Goal: Contribute content

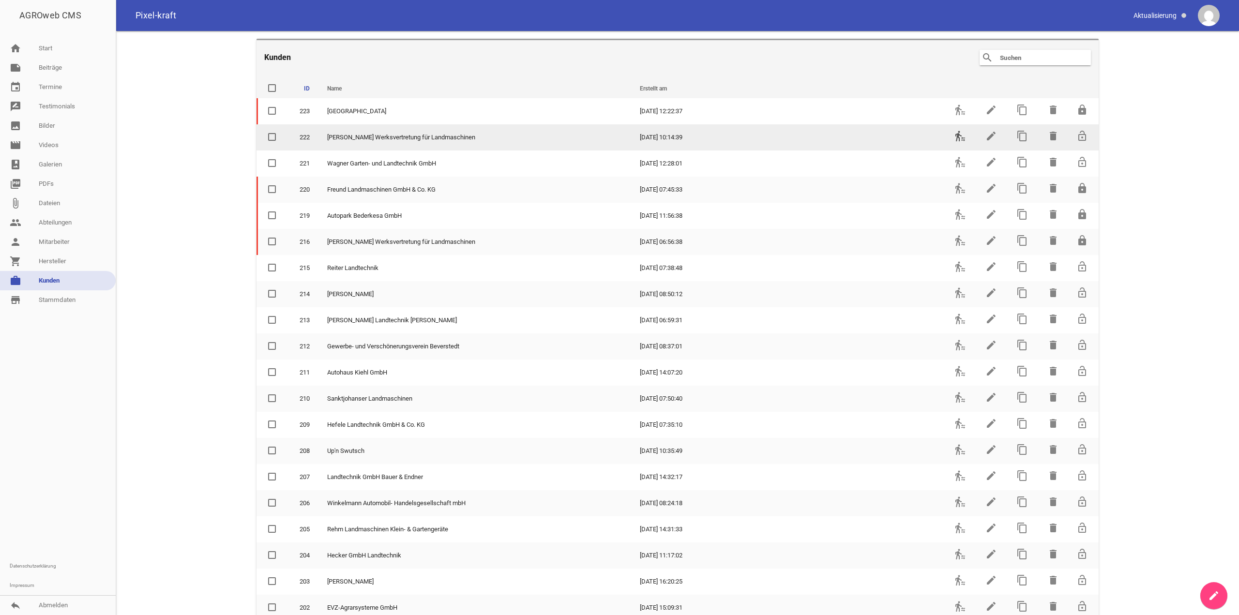
click at [954, 132] on icon "transfer_within_a_station" at bounding box center [960, 136] width 12 height 12
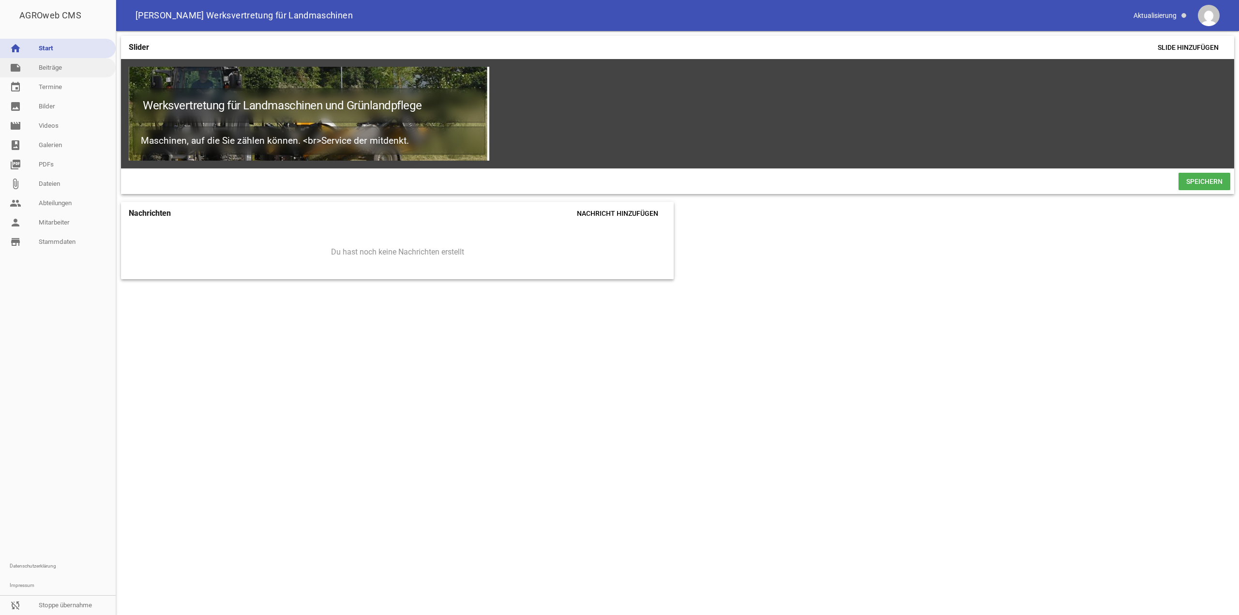
click at [37, 68] on link "note Beiträge" at bounding box center [58, 67] width 116 height 19
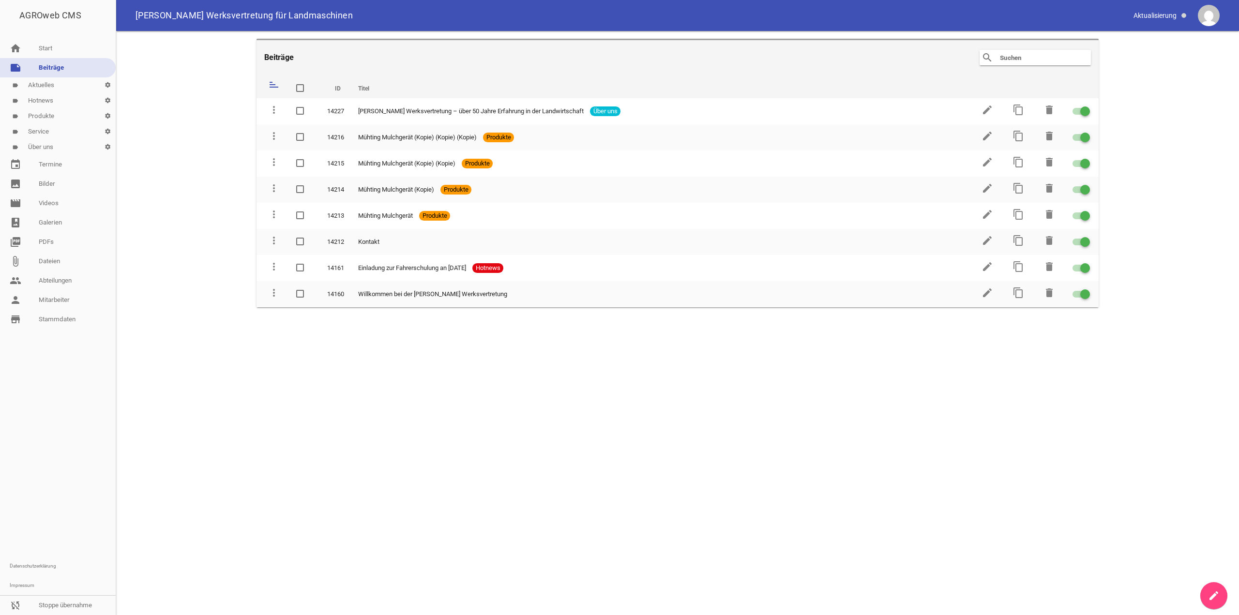
click at [55, 129] on link "label Service settings" at bounding box center [58, 131] width 116 height 15
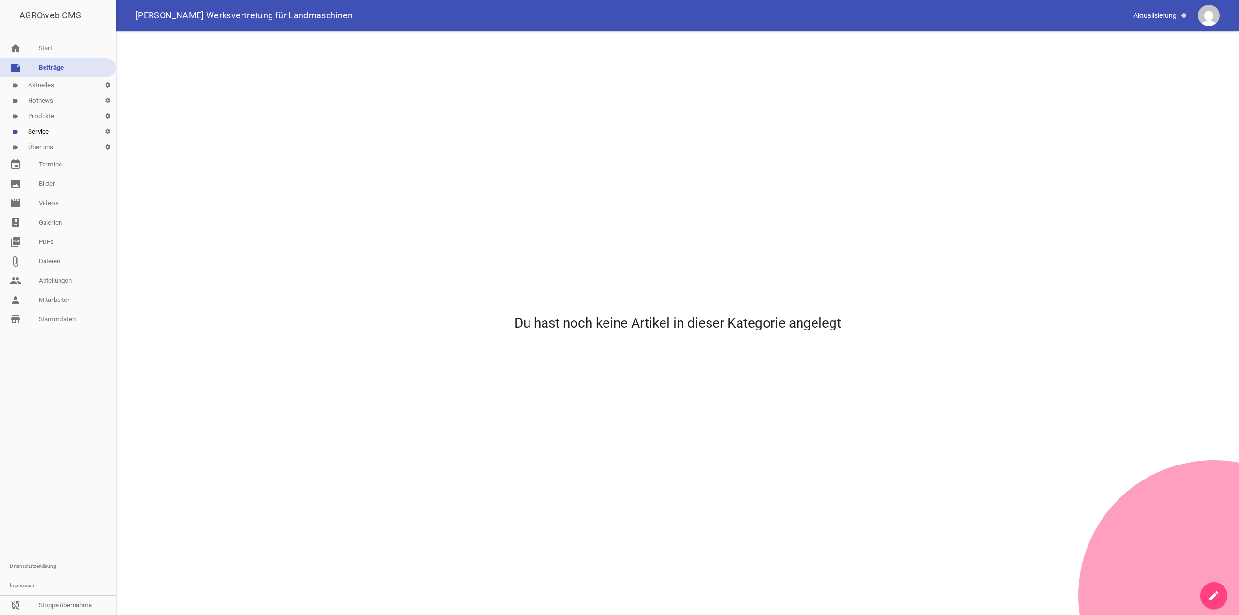
click at [1220, 587] on link "create" at bounding box center [1213, 595] width 27 height 27
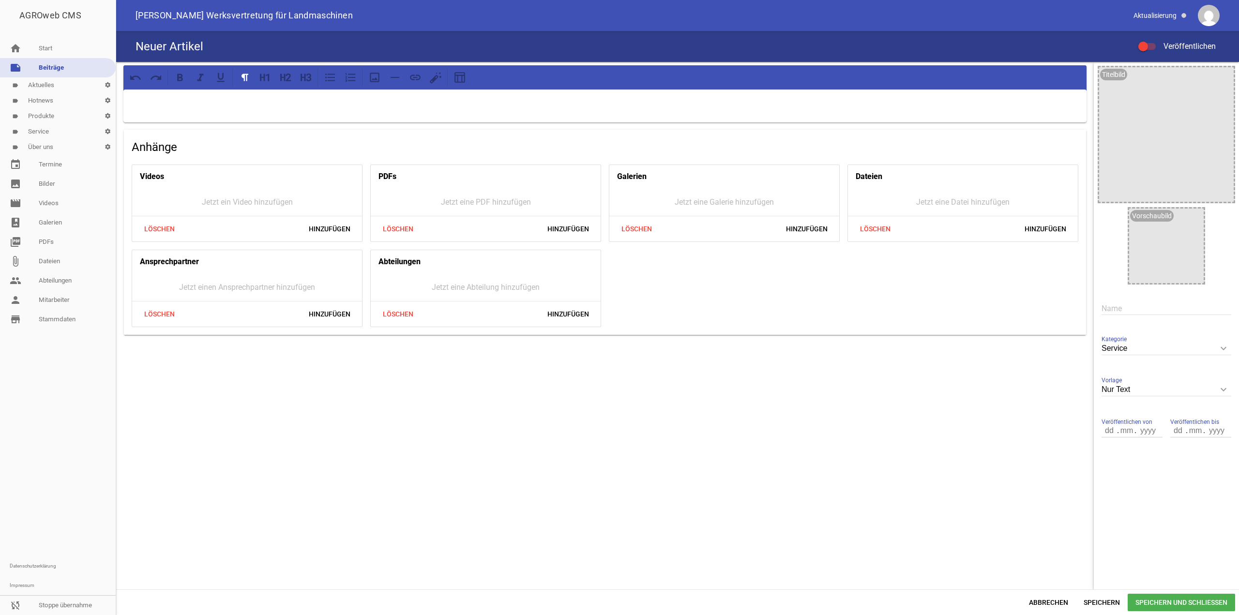
click at [565, 108] on div at bounding box center [604, 106] width 963 height 33
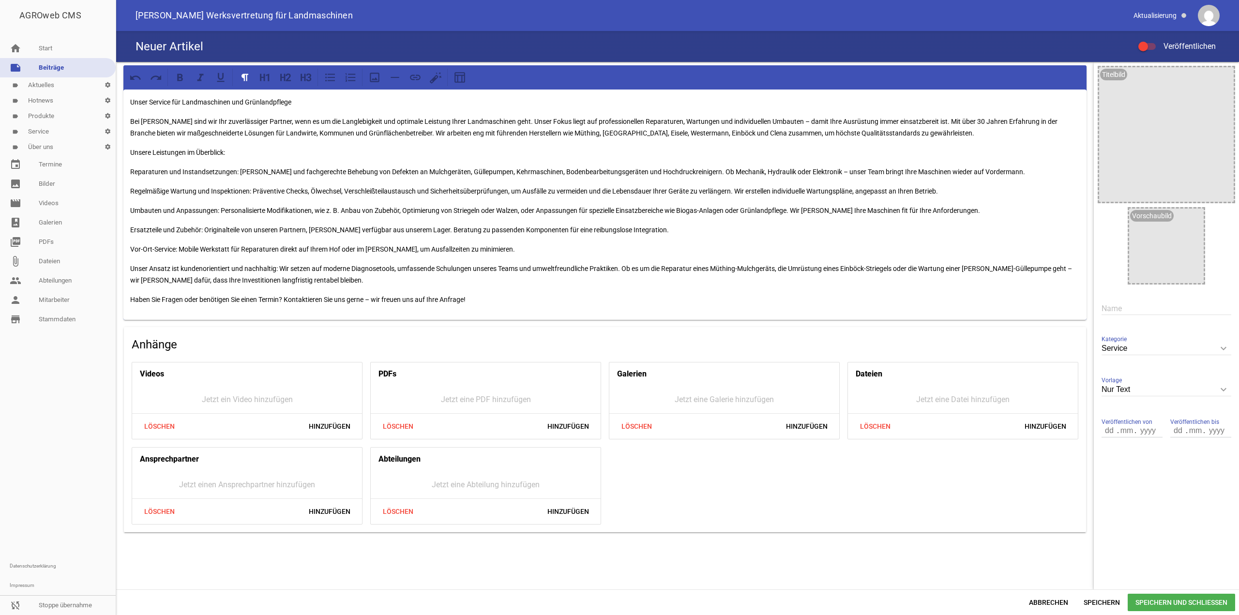
click at [1148, 45] on div at bounding box center [1146, 46] width 17 height 7
click at [1152, 41] on input "Veröffentlichen" at bounding box center [1152, 41] width 0 height 0
click at [1118, 315] on input "text" at bounding box center [1166, 308] width 130 height 13
type input "Service"
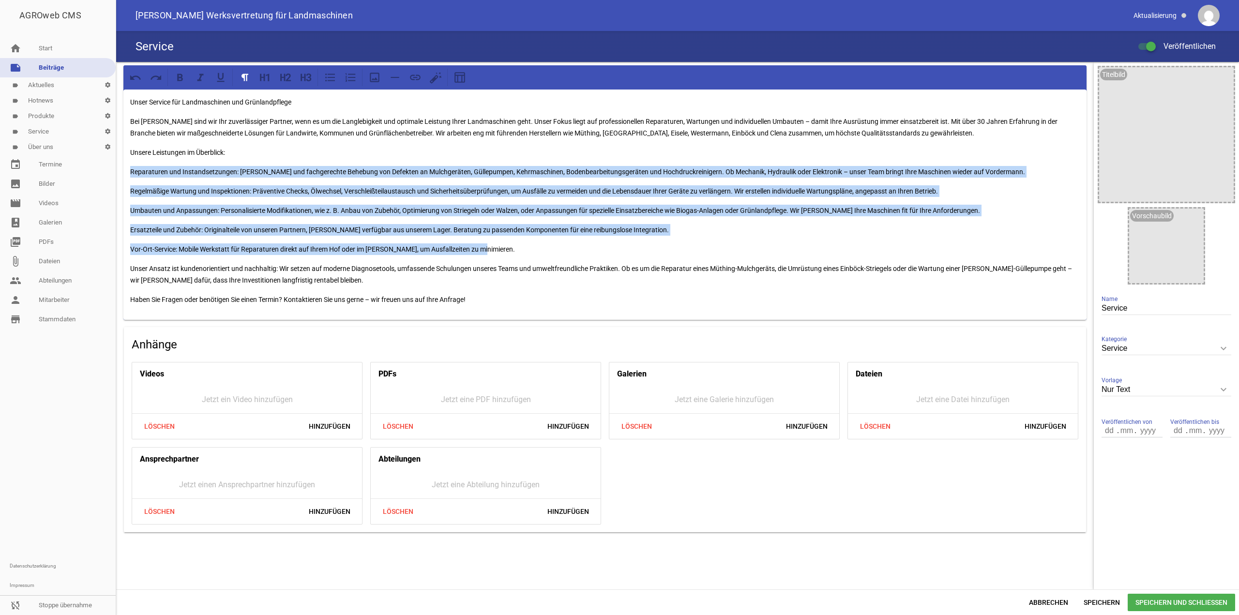
drag, startPoint x: 129, startPoint y: 171, endPoint x: 531, endPoint y: 250, distance: 409.7
click at [531, 250] on div "Unser Service für Landmaschinen und Grünlandpflege Bei [PERSON_NAME] sind wir I…" at bounding box center [604, 205] width 963 height 230
click at [332, 77] on icon at bounding box center [330, 78] width 10 height 8
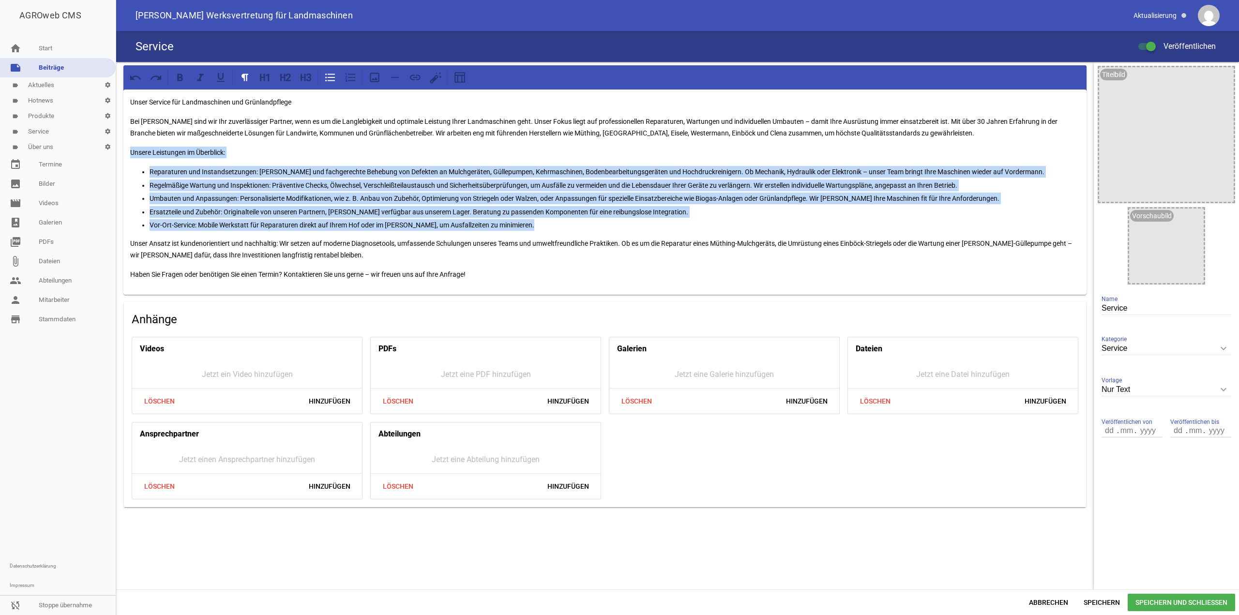
click at [314, 171] on p "Reparaturen und Instandsetzungen: [PERSON_NAME] und fachgerechte Behebung von D…" at bounding box center [615, 172] width 930 height 12
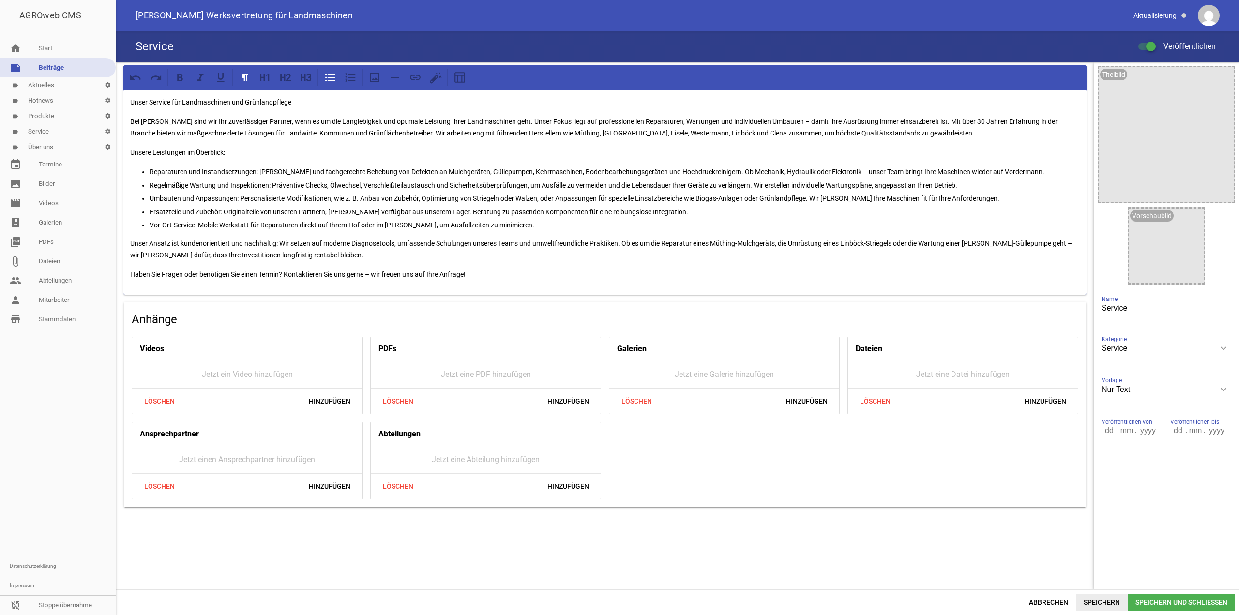
click at [1089, 600] on span "Speichern" at bounding box center [1102, 602] width 52 height 17
click at [54, 120] on link "label Produkte settings" at bounding box center [58, 115] width 116 height 15
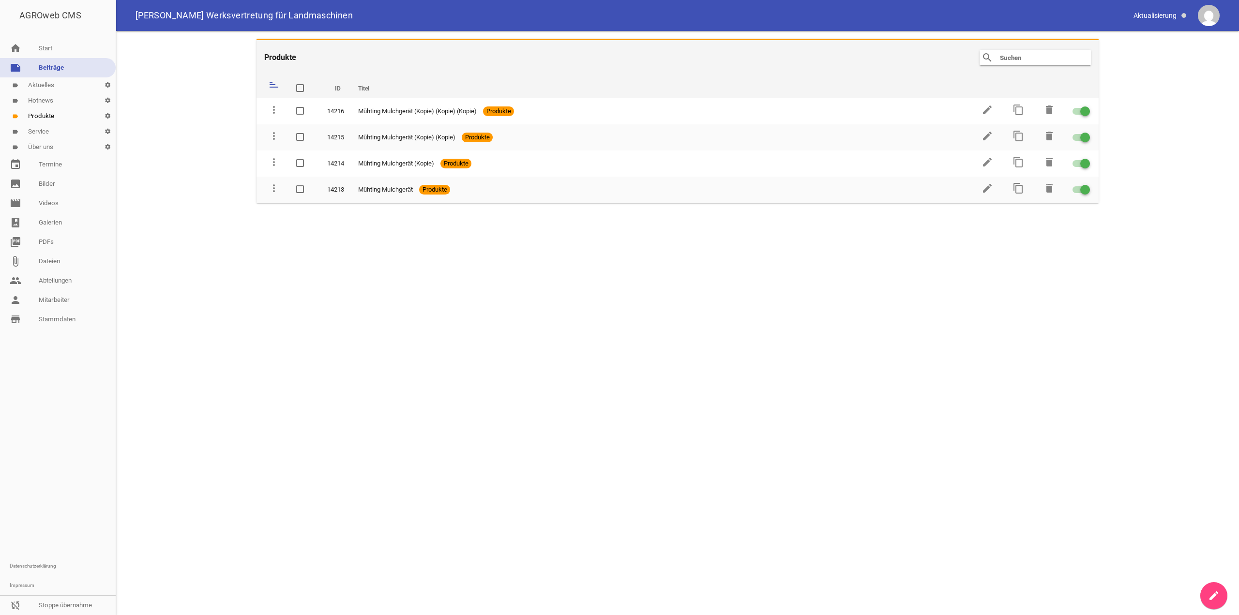
drag, startPoint x: 54, startPoint y: 129, endPoint x: 32, endPoint y: 130, distance: 21.8
click at [32, 130] on link "label Service settings" at bounding box center [58, 131] width 116 height 15
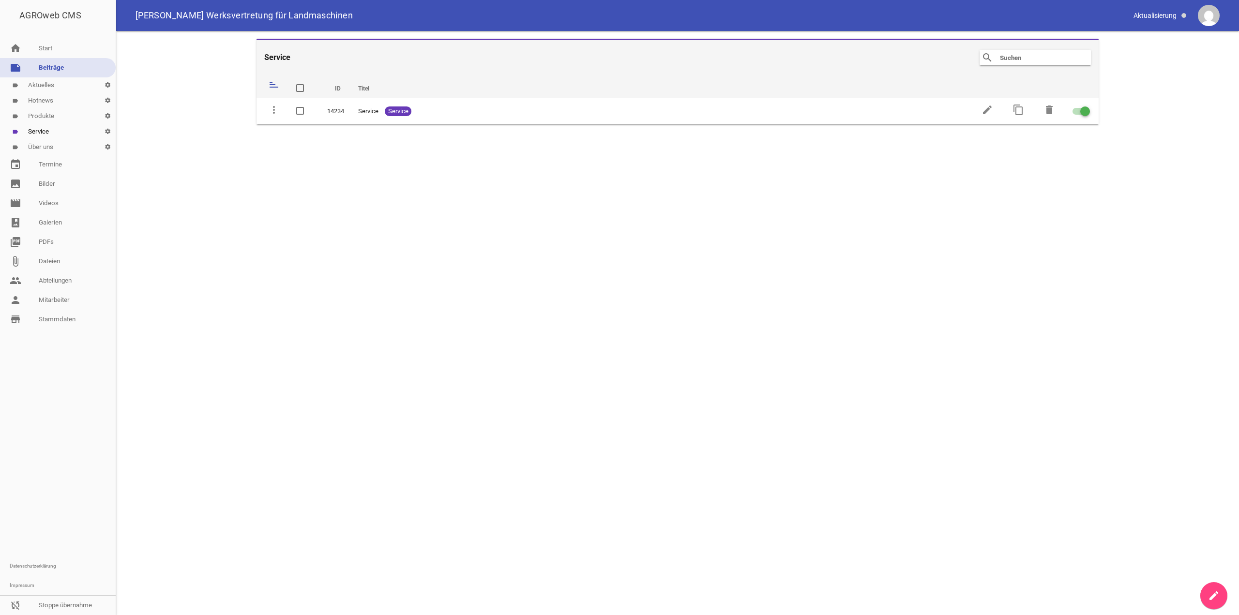
drag, startPoint x: 43, startPoint y: 130, endPoint x: 112, endPoint y: 115, distance: 70.7
click at [111, 115] on icon "settings" at bounding box center [108, 115] width 16 height 15
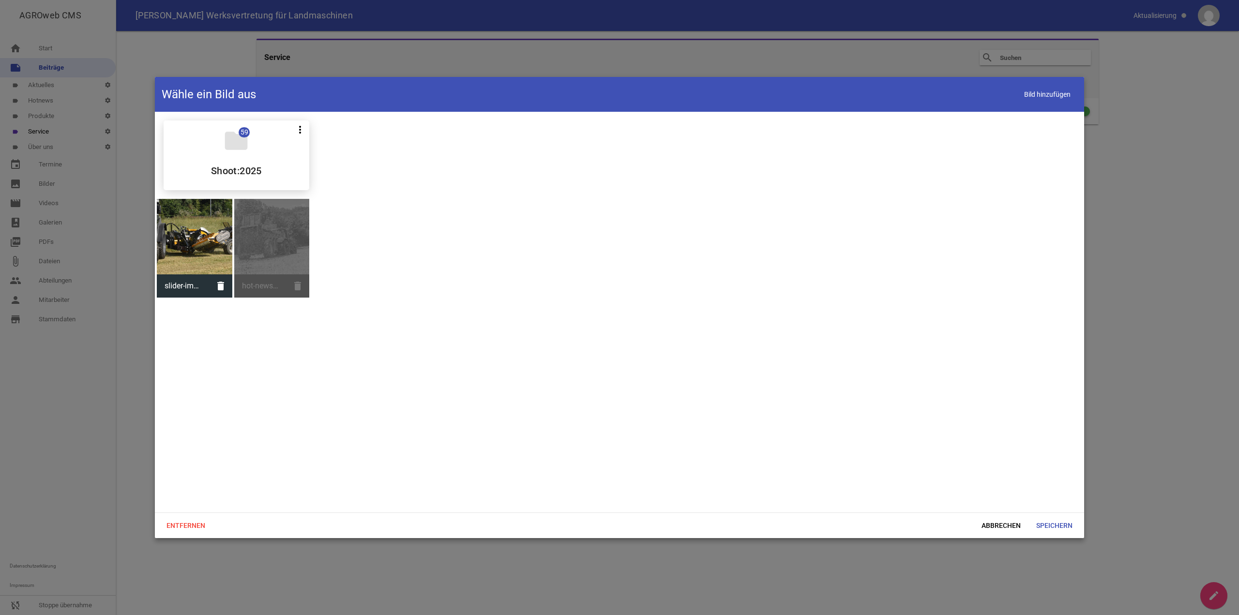
click at [105, 135] on div at bounding box center [619, 307] width 1239 height 615
click at [118, 181] on div at bounding box center [619, 307] width 1239 height 615
click at [1013, 533] on span "Abbrechen" at bounding box center [1001, 525] width 55 height 17
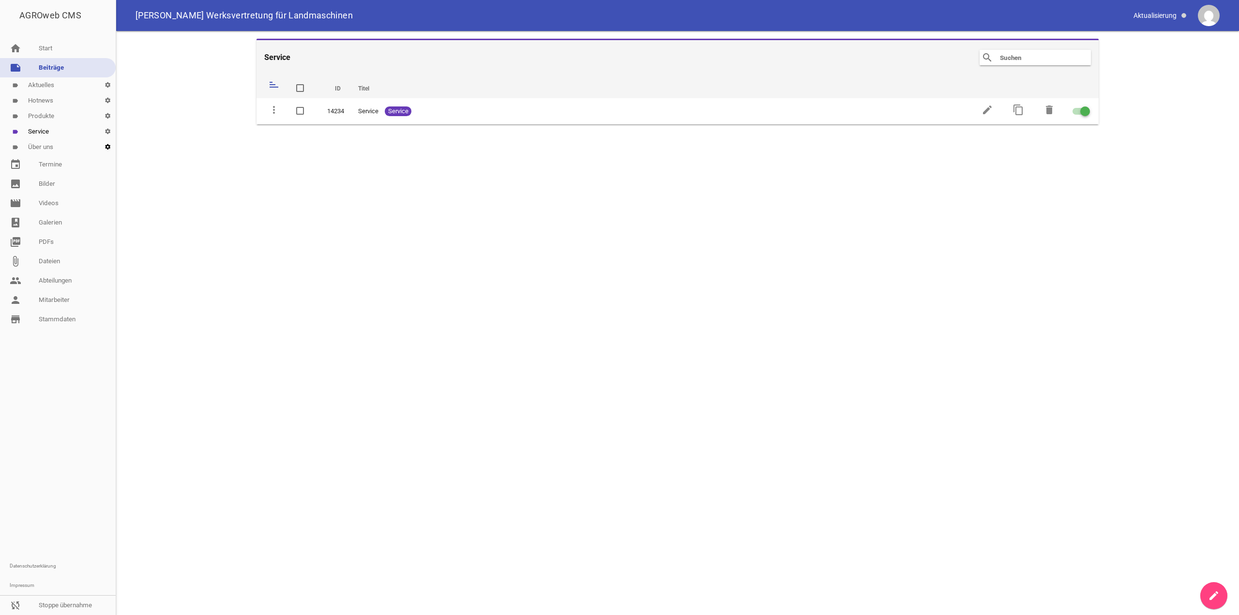
click at [105, 145] on icon "settings" at bounding box center [108, 146] width 16 height 15
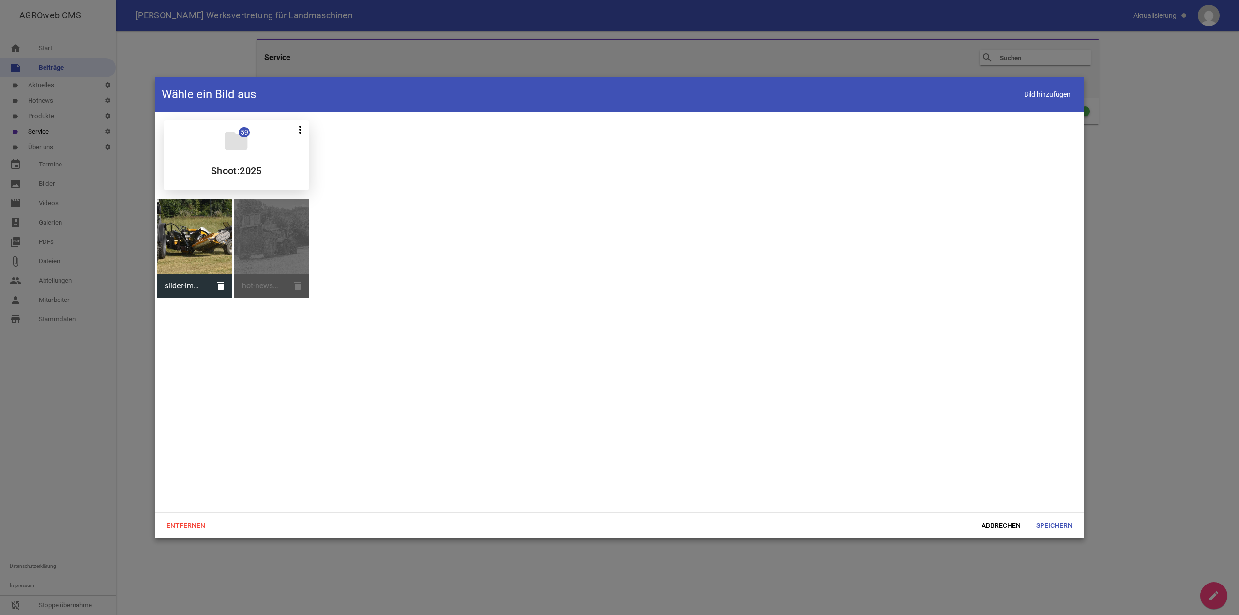
click at [242, 166] on h5 "Shoot:2025" at bounding box center [236, 171] width 51 height 10
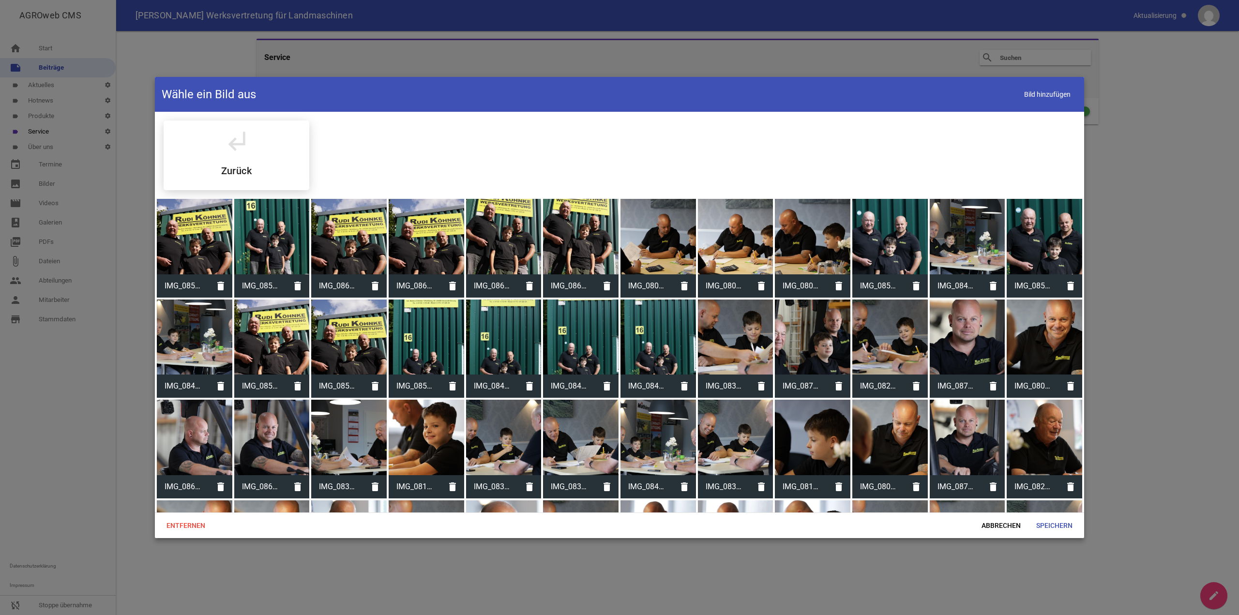
click at [576, 324] on div at bounding box center [580, 337] width 75 height 75
click at [1045, 522] on span "Speichern" at bounding box center [1054, 525] width 52 height 17
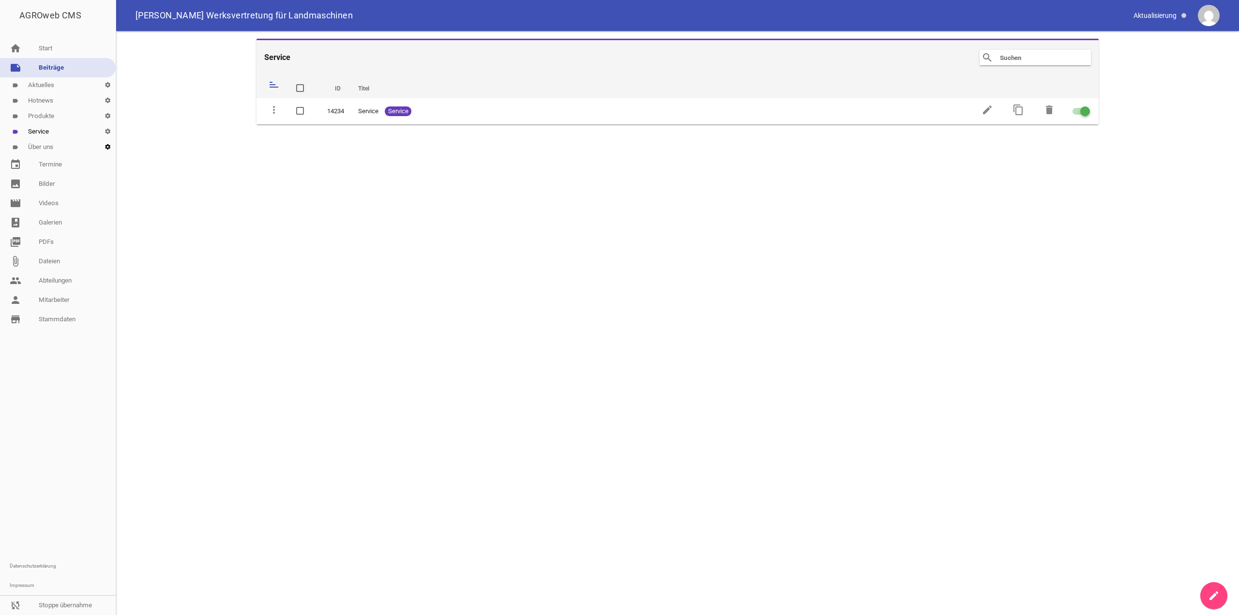
click at [106, 146] on icon "settings" at bounding box center [108, 146] width 16 height 15
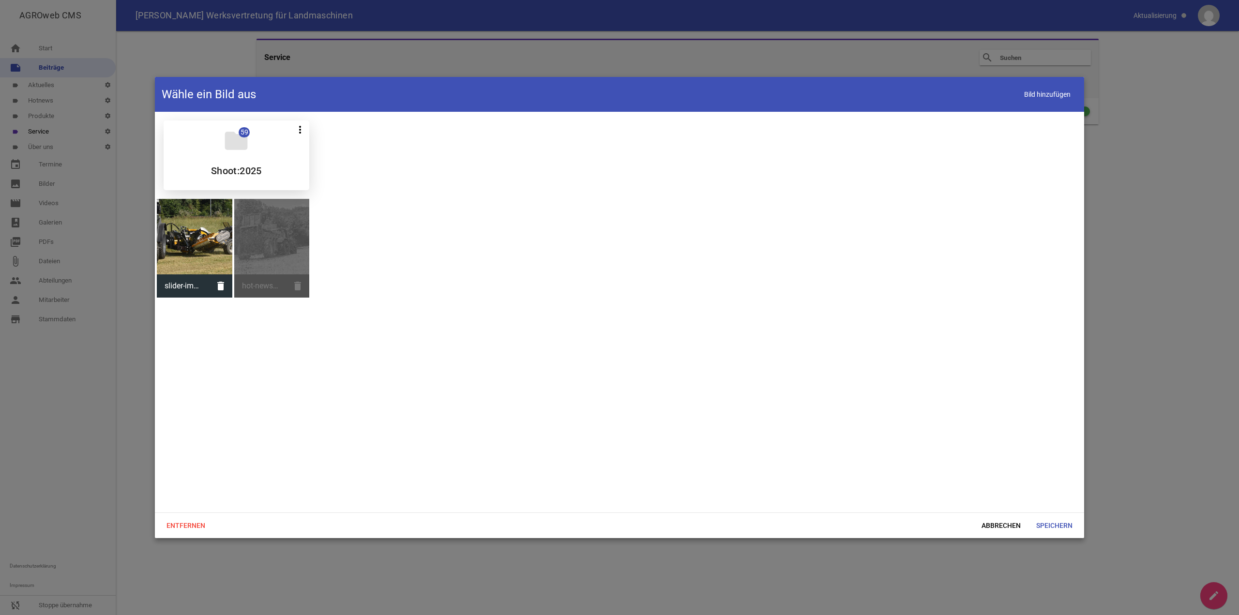
click at [238, 153] on icon "folder" at bounding box center [236, 140] width 27 height 27
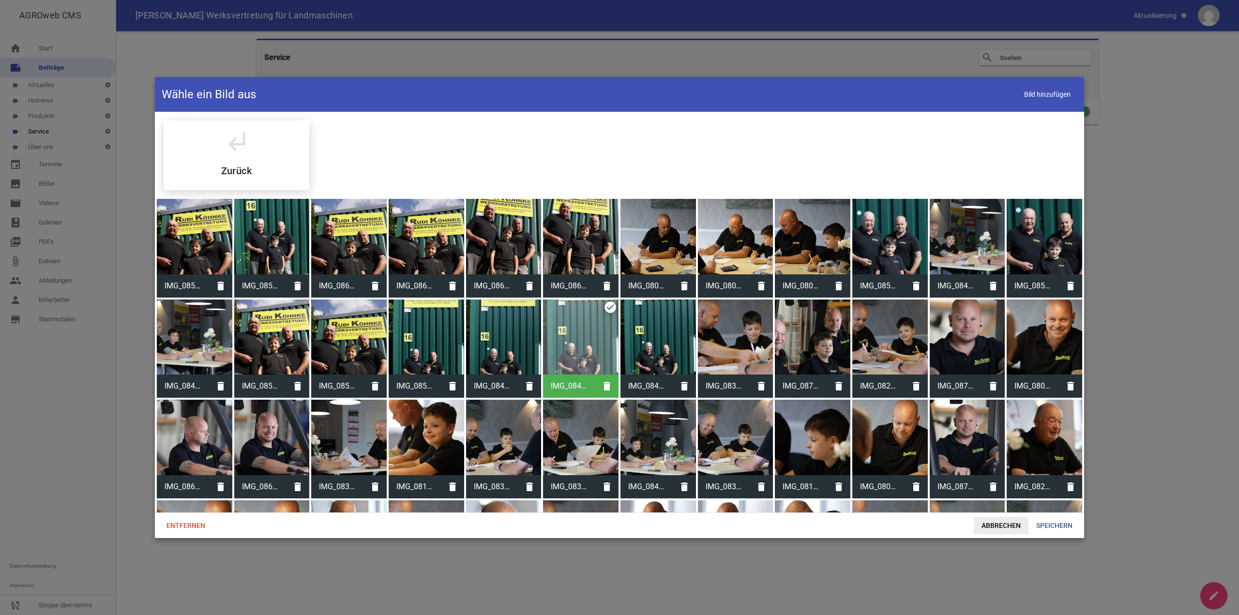
click at [990, 527] on span "Abbrechen" at bounding box center [1001, 525] width 55 height 17
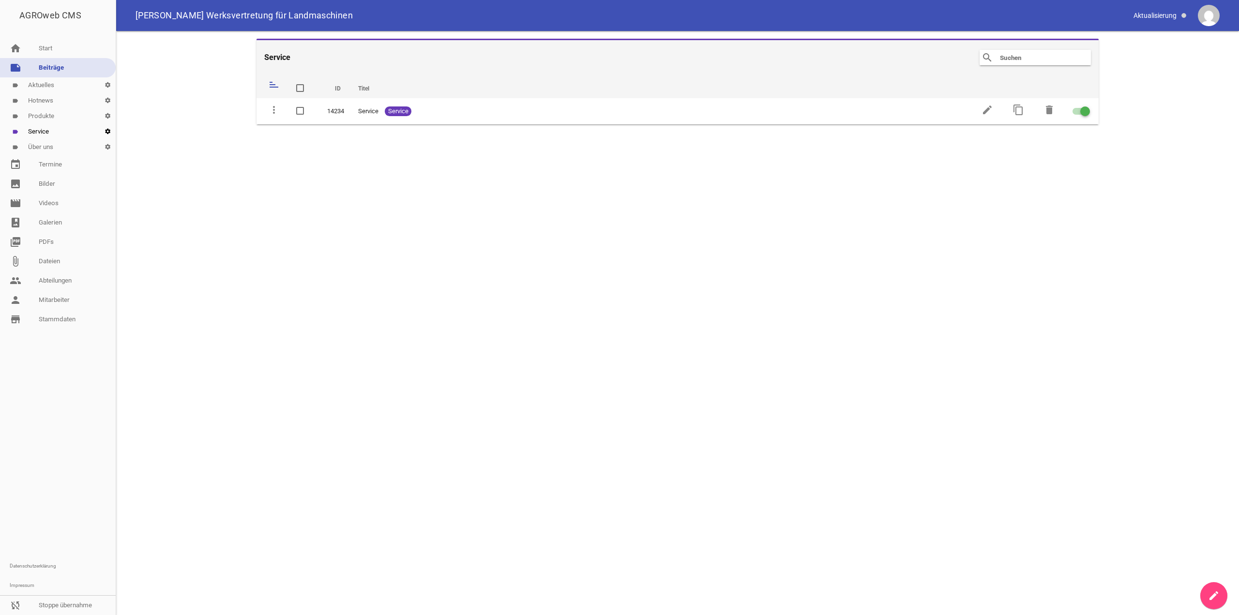
click at [108, 136] on icon "settings" at bounding box center [108, 131] width 16 height 15
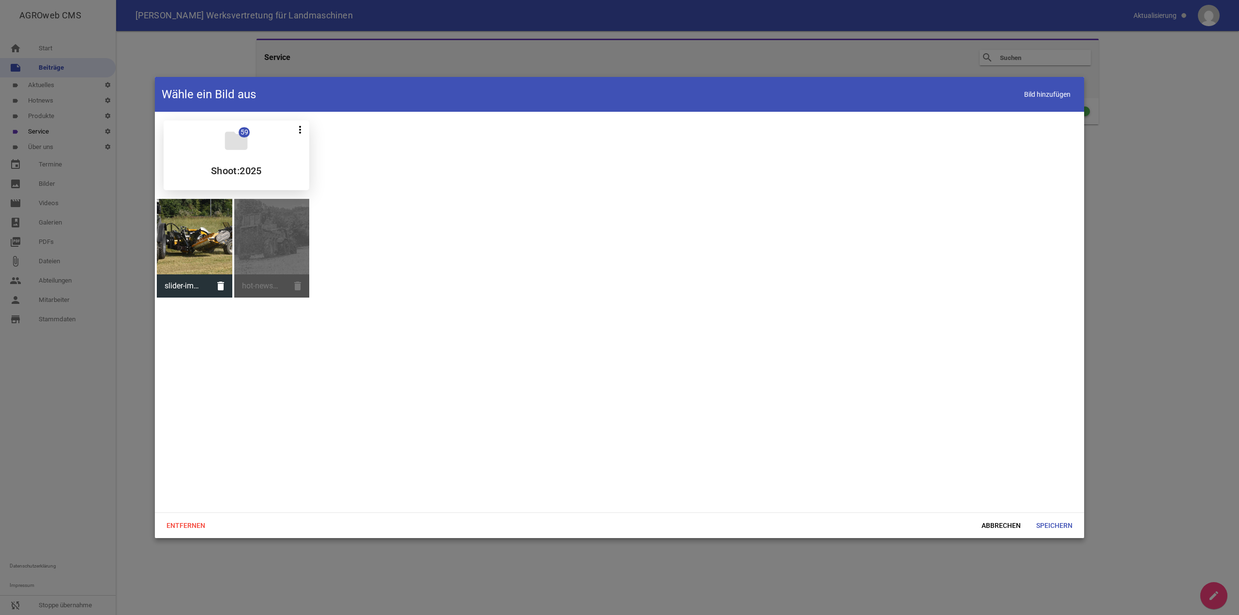
click at [245, 160] on div "folder 59 more_vert Teilen Bearbeiten Löschen Shoot:2025" at bounding box center [237, 155] width 146 height 70
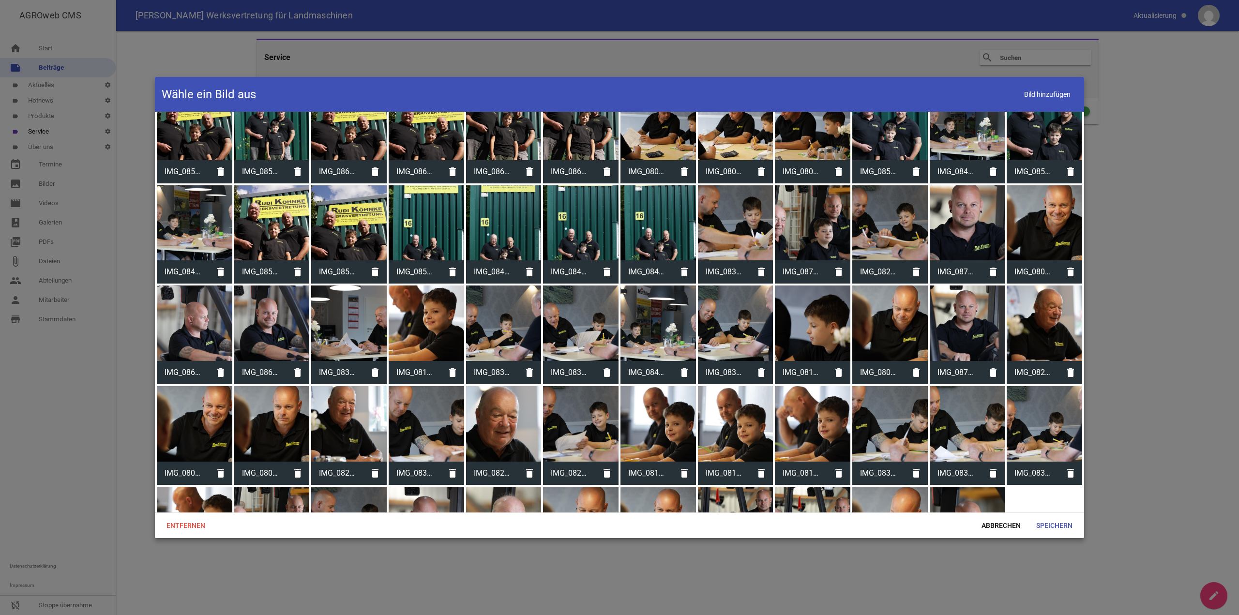
scroll to position [187, 0]
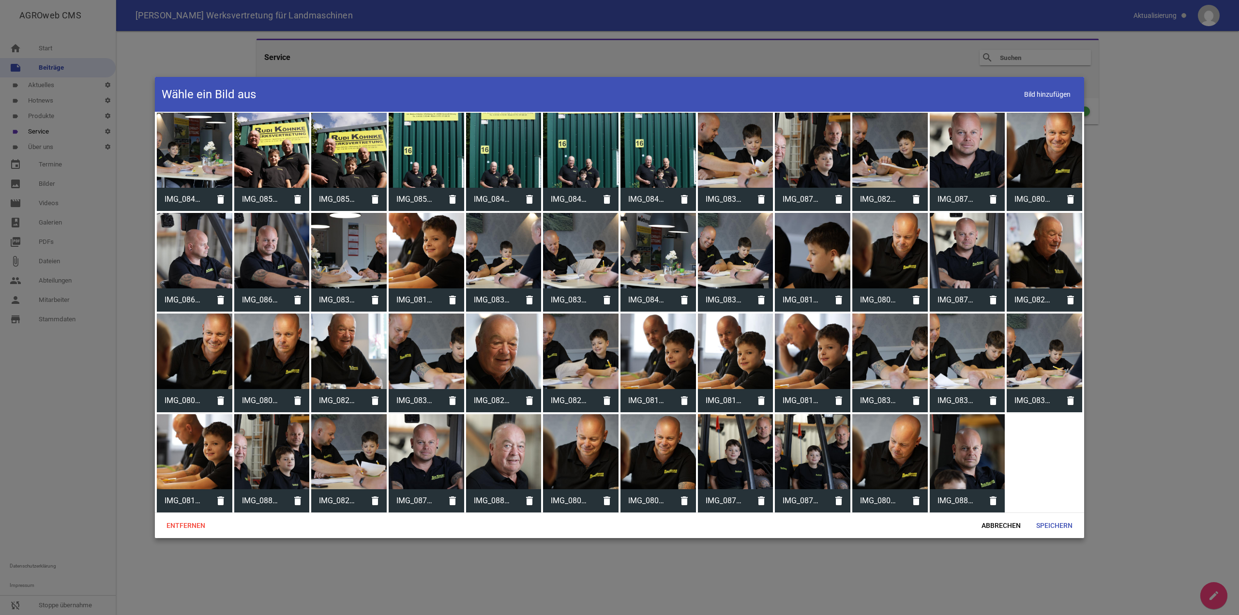
click at [599, 331] on div at bounding box center [580, 351] width 75 height 75
drag, startPoint x: 1073, startPoint y: 519, endPoint x: 1061, endPoint y: 514, distance: 12.9
click at [1072, 519] on span "Speichern" at bounding box center [1054, 525] width 52 height 17
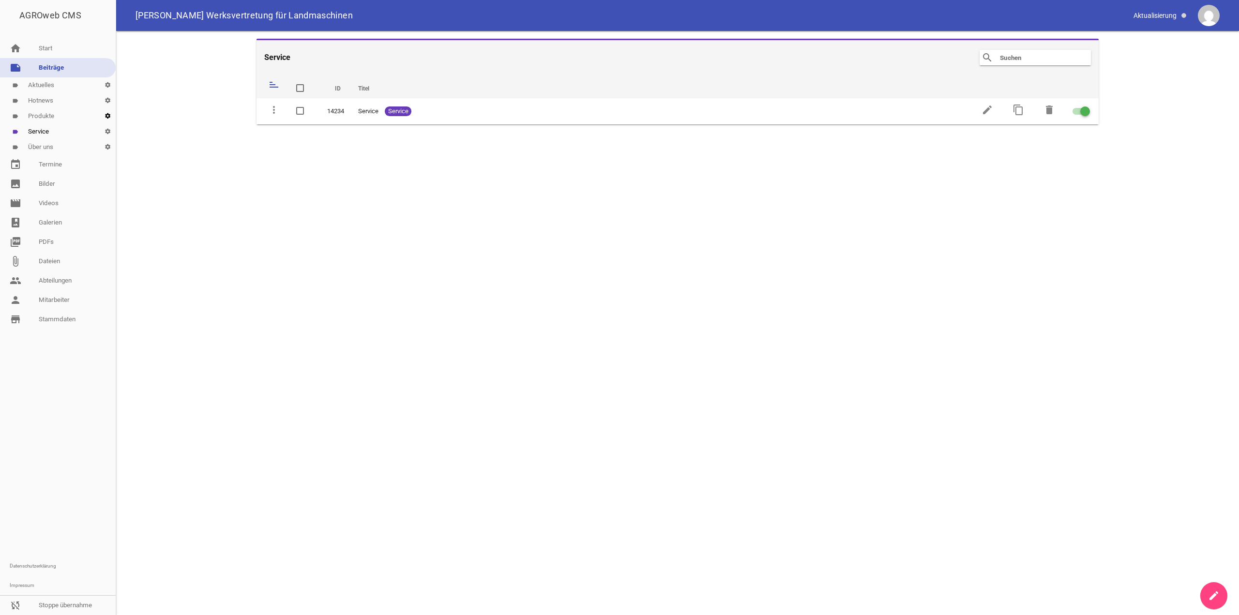
click at [105, 115] on icon "settings" at bounding box center [108, 115] width 16 height 15
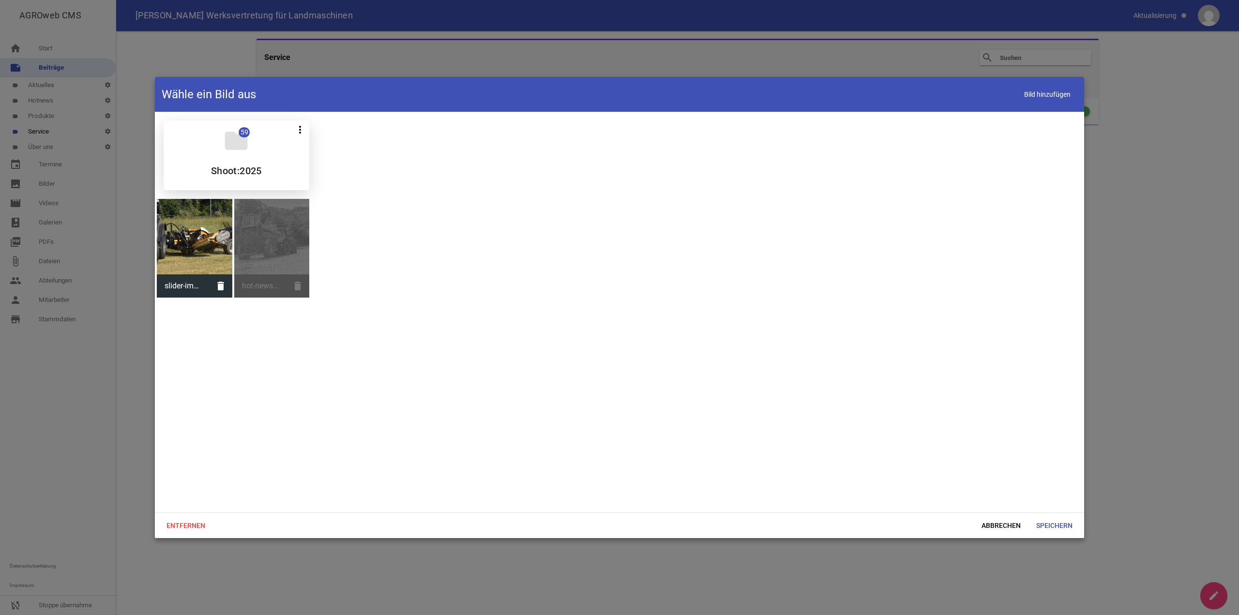
click at [175, 161] on div "folder 59 more_vert Teilen Bearbeiten Löschen Shoot:2025" at bounding box center [237, 155] width 146 height 70
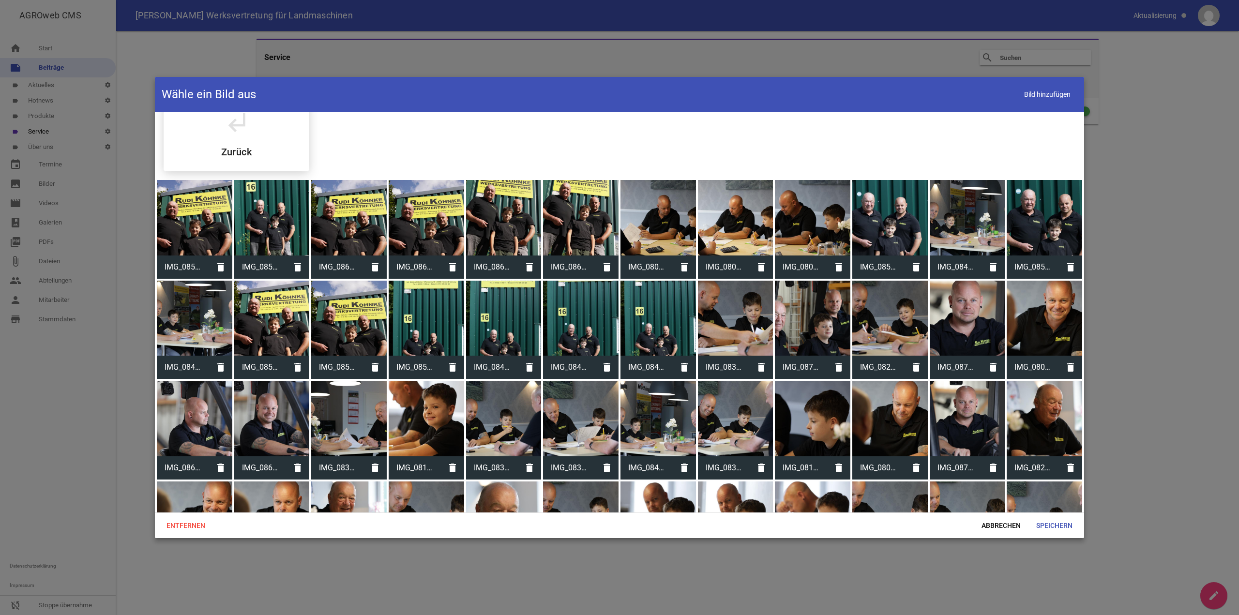
scroll to position [0, 0]
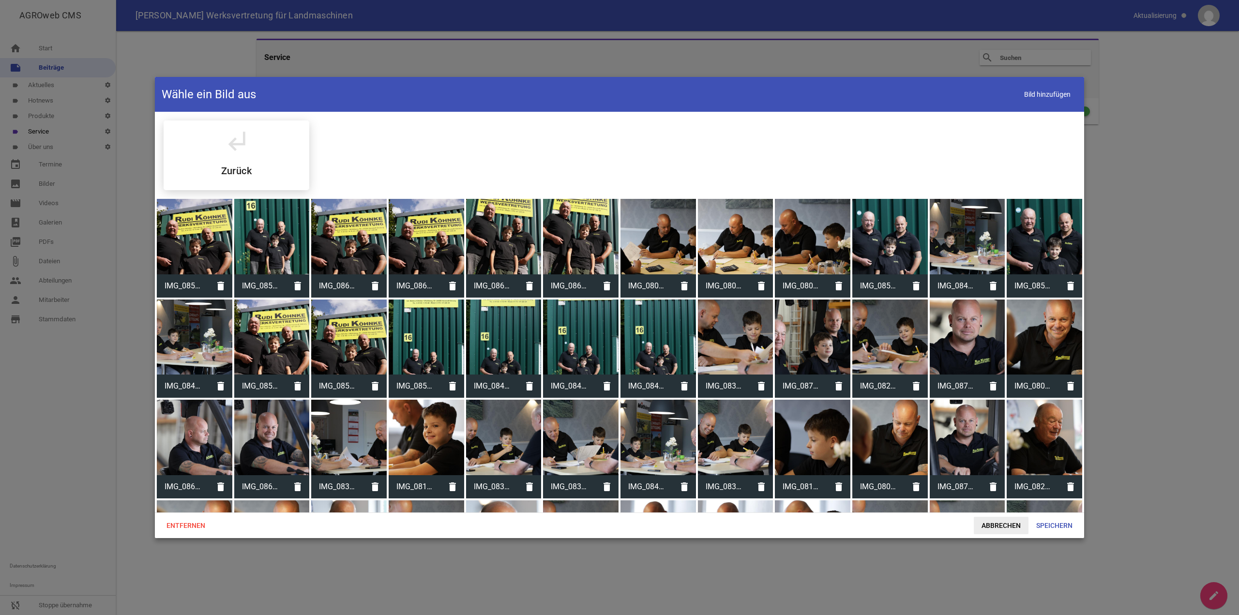
click at [1011, 527] on span "Abbrechen" at bounding box center [1001, 525] width 55 height 17
